Goal: Complete application form

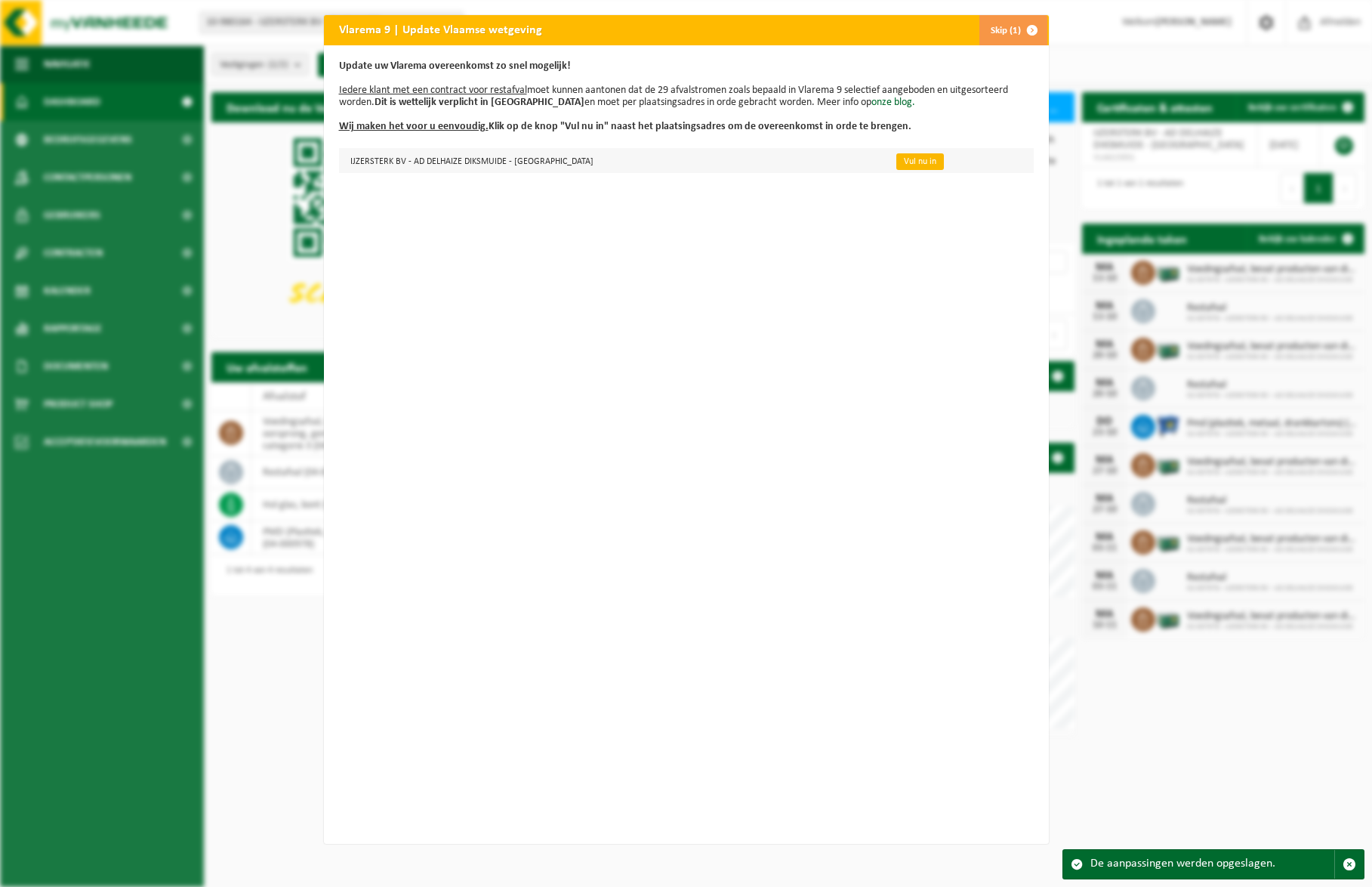
click at [897, 160] on link "Vul nu in" at bounding box center [921, 162] width 48 height 17
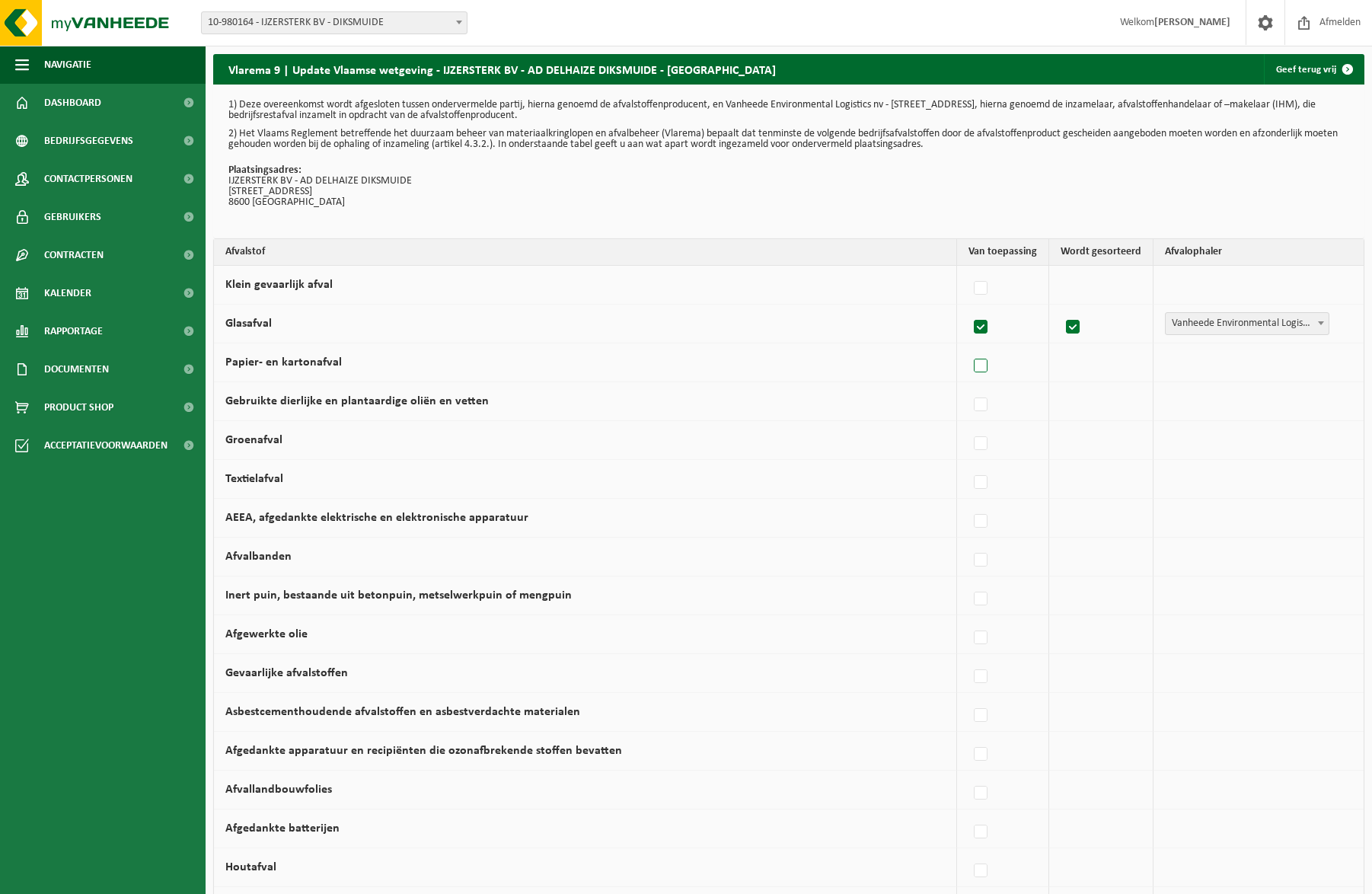
click at [991, 367] on label at bounding box center [982, 365] width 22 height 22
click at [969, 348] on input "Papier- en kartonafval" at bounding box center [968, 347] width 1 height 1
checkbox input "true"
click at [988, 367] on label at bounding box center [978, 365] width 22 height 22
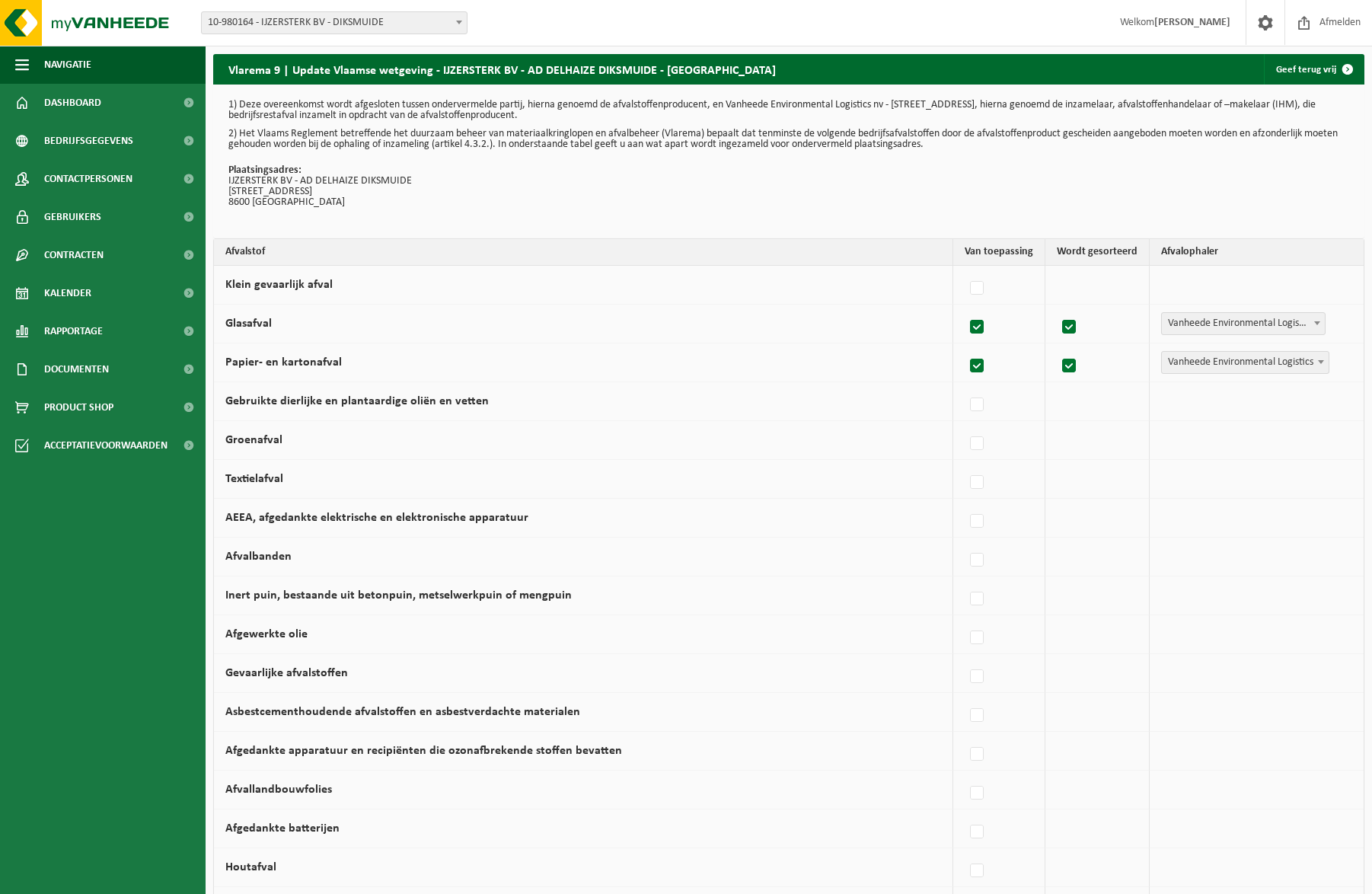
click at [965, 348] on input "Papier- en kartonafval" at bounding box center [964, 347] width 1 height 1
checkbox input "false"
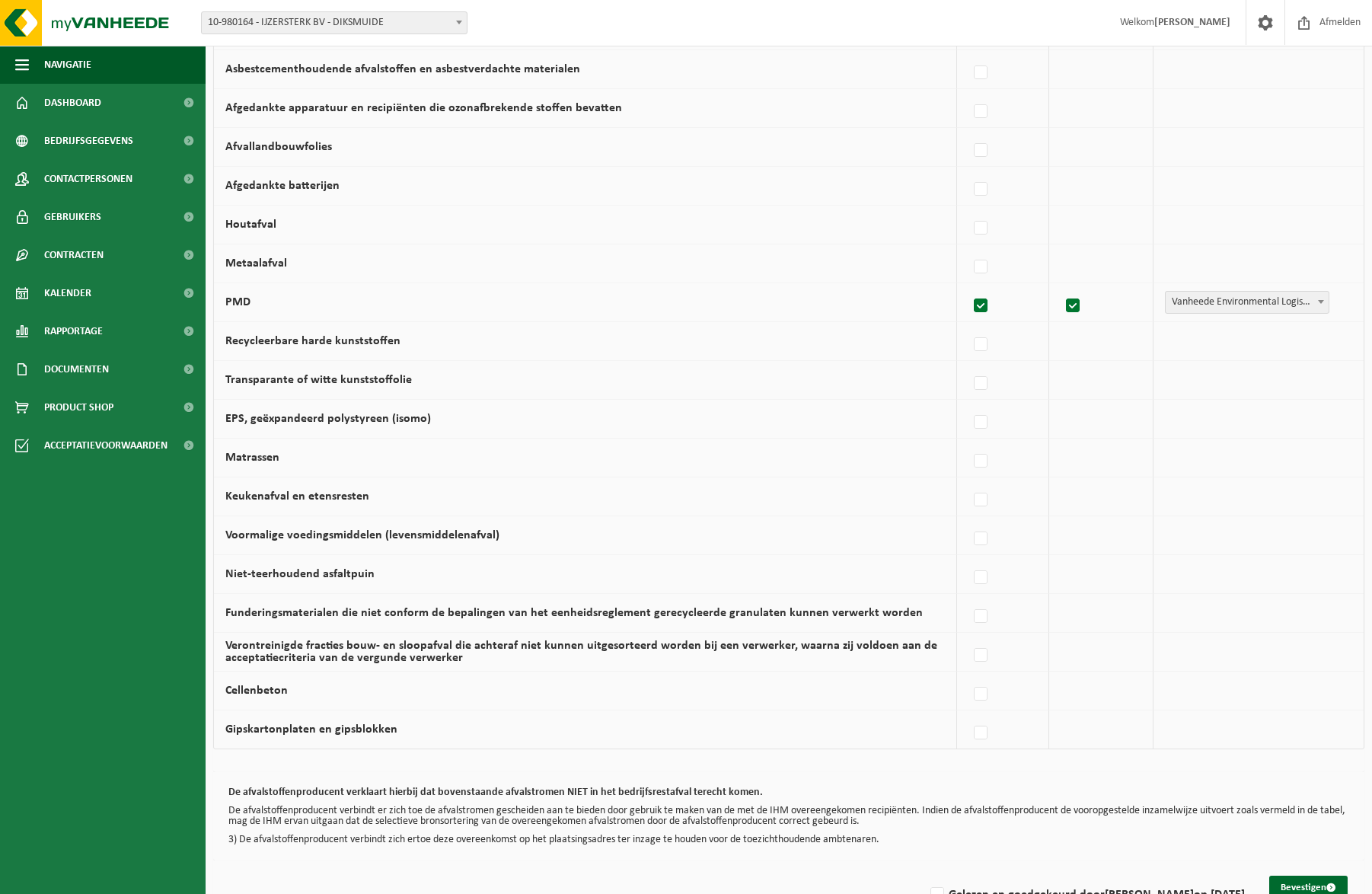
scroll to position [685, 0]
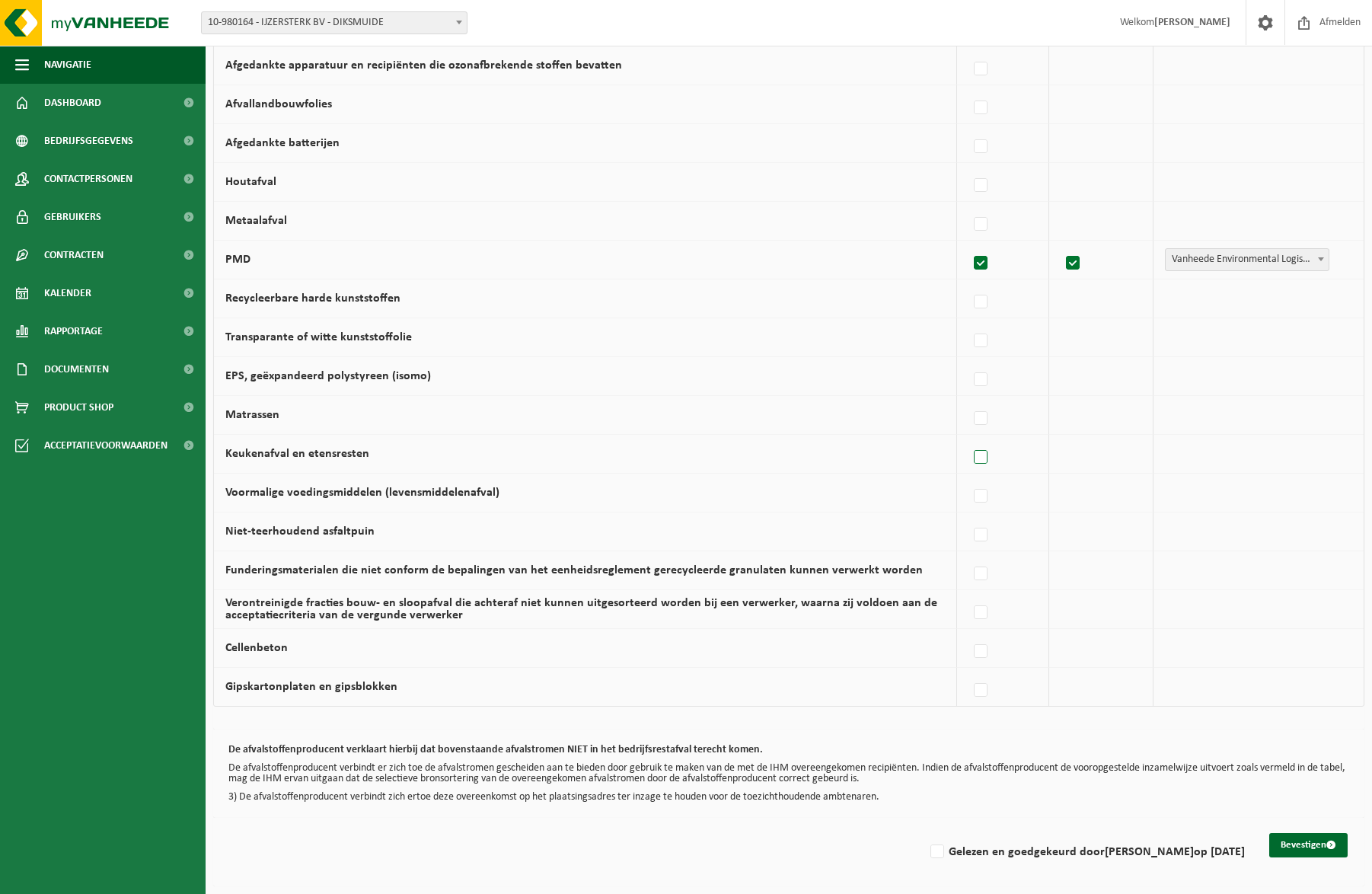
click at [988, 450] on label at bounding box center [982, 457] width 22 height 22
click at [969, 439] on input "Keukenafval en etensresten" at bounding box center [968, 438] width 1 height 1
checkbox input "true"
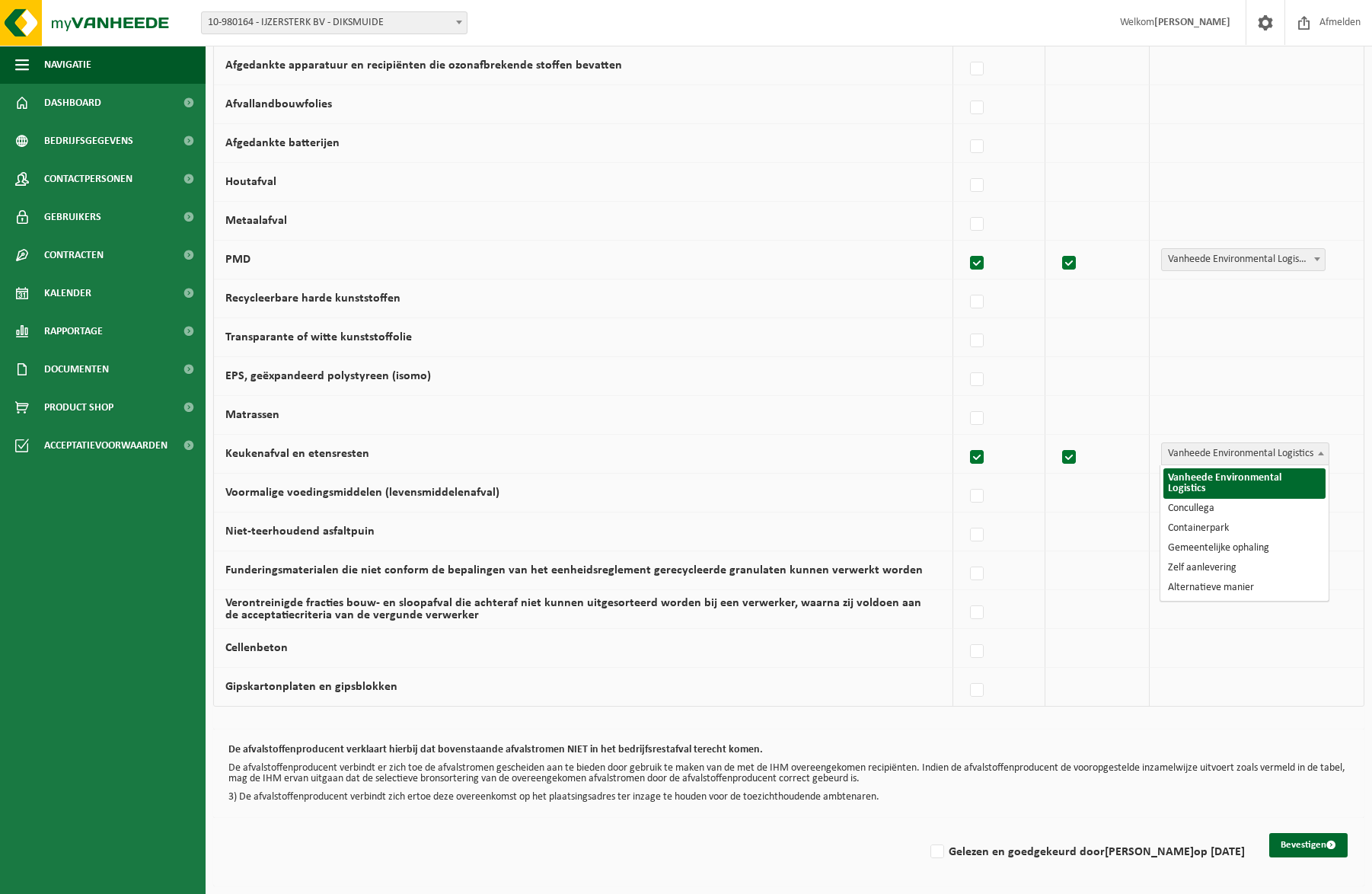
click at [1323, 451] on b at bounding box center [1321, 453] width 6 height 4
click at [976, 457] on label at bounding box center [978, 457] width 22 height 22
click at [965, 439] on input "Keukenafval en etensresten" at bounding box center [964, 438] width 1 height 1
checkbox input "false"
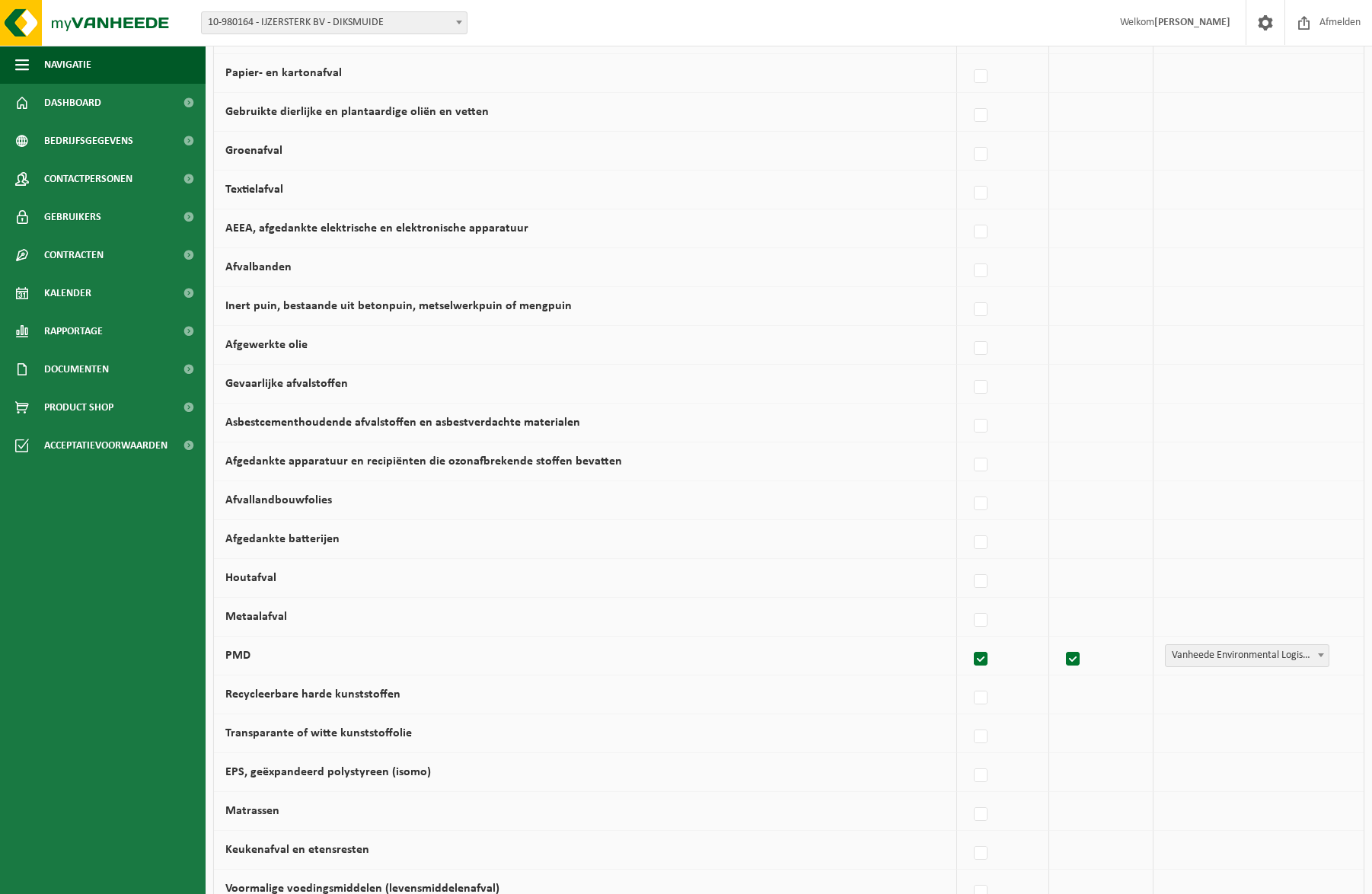
scroll to position [0, 0]
